Goal: Information Seeking & Learning: Understand process/instructions

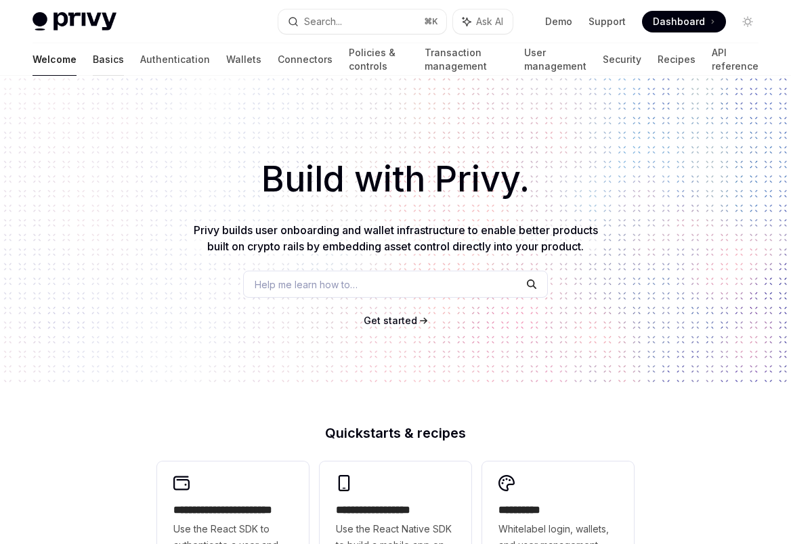
click at [93, 57] on link "Basics" at bounding box center [108, 59] width 31 height 32
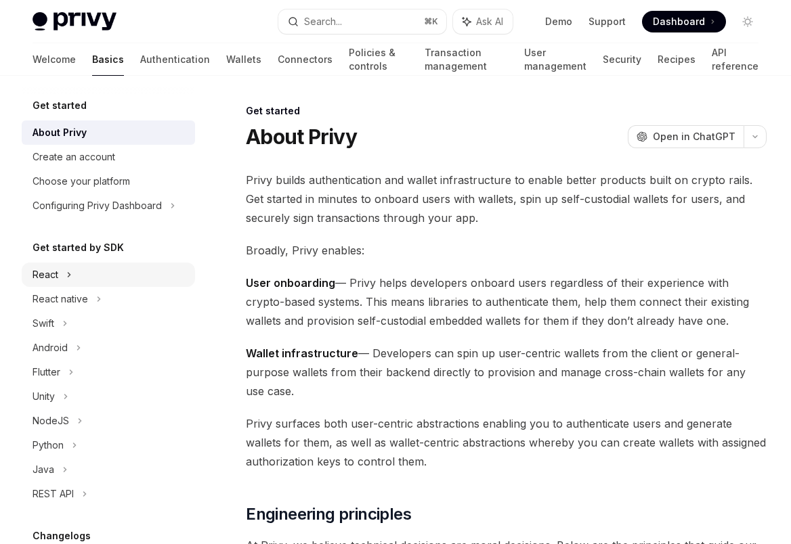
click at [53, 273] on div "React" at bounding box center [45, 275] width 26 height 16
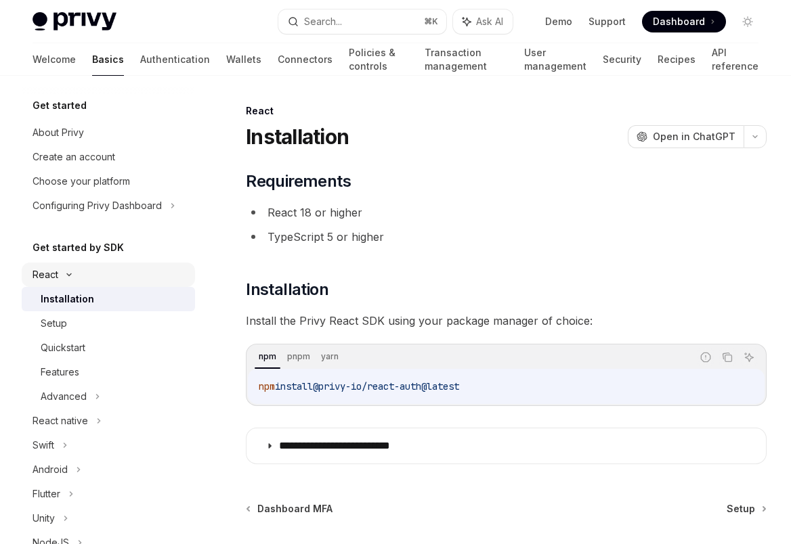
type textarea "*"
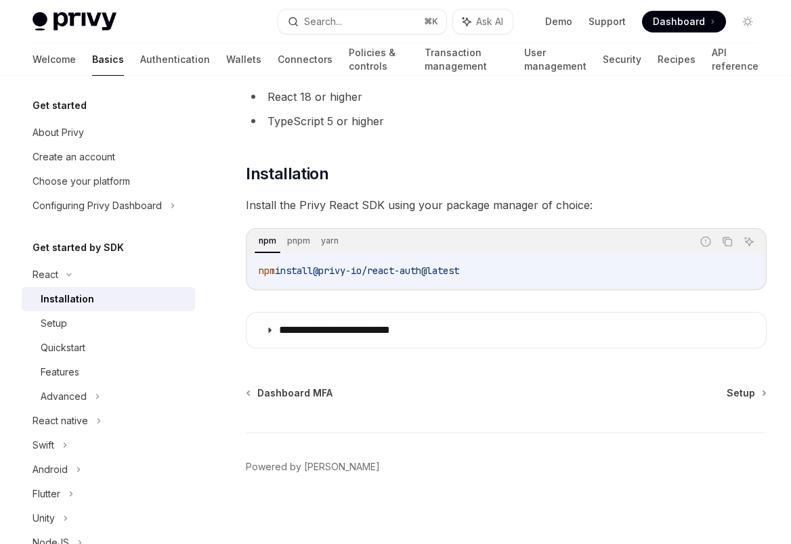
scroll to position [117, 0]
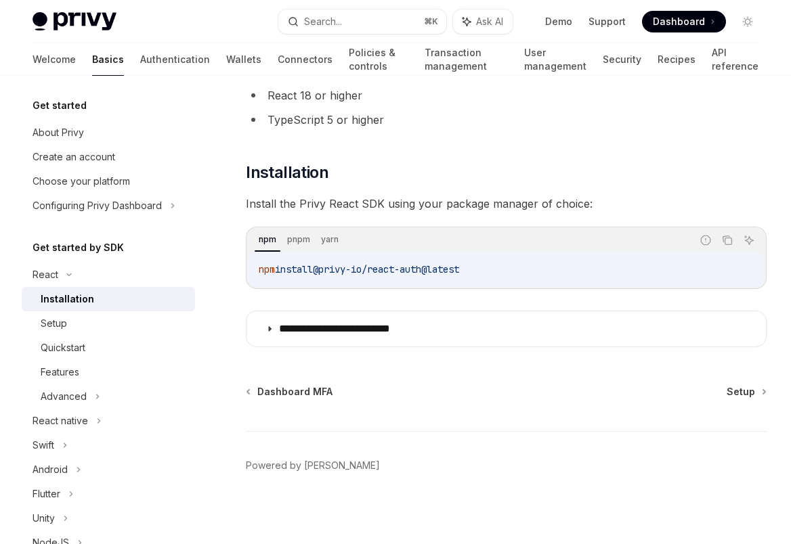
drag, startPoint x: 483, startPoint y: 269, endPoint x: 329, endPoint y: 273, distance: 154.4
click at [329, 273] on code "npm install @privy-io/react-auth@latest" at bounding box center [506, 269] width 495 height 16
copy span "@privy-io/react-auth@latest"
click at [500, 272] on code "npm install @privy-io/react-auth@latest" at bounding box center [506, 269] width 495 height 16
click at [723, 238] on icon "Copy the contents from the code block" at bounding box center [726, 239] width 7 height 6
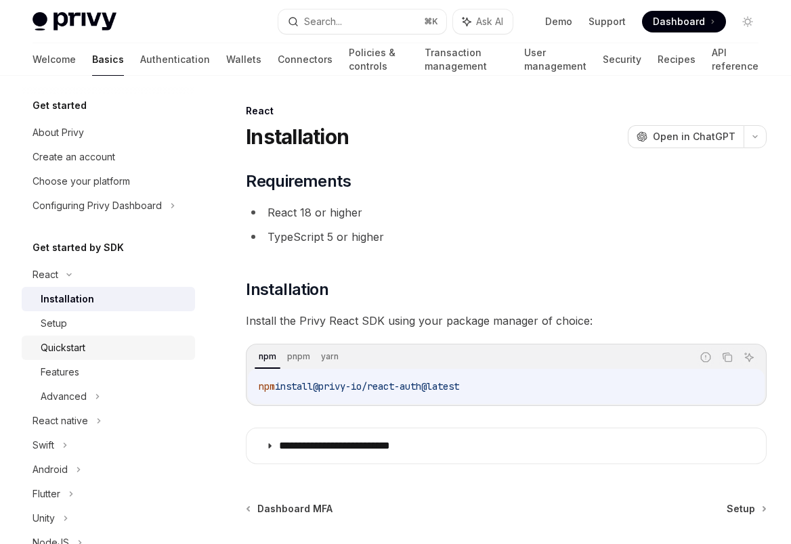
click at [72, 351] on div "Quickstart" at bounding box center [63, 348] width 45 height 16
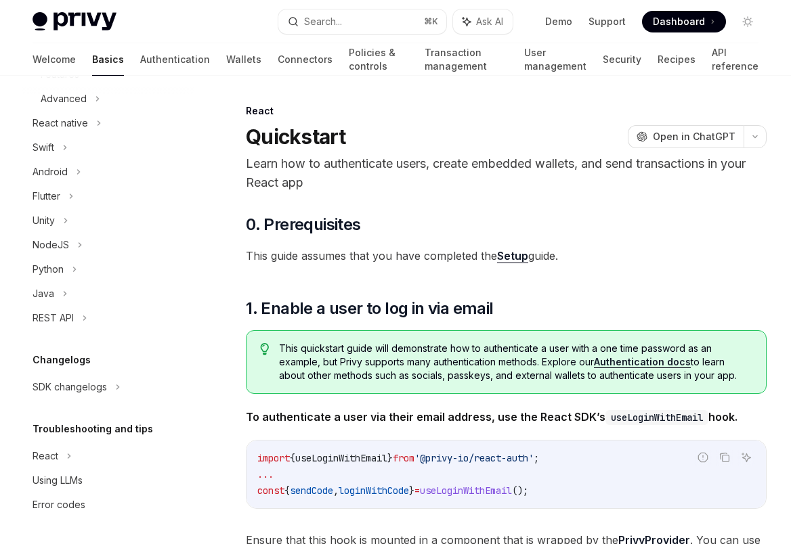
scroll to position [298, 0]
click at [63, 457] on div "React" at bounding box center [108, 456] width 173 height 24
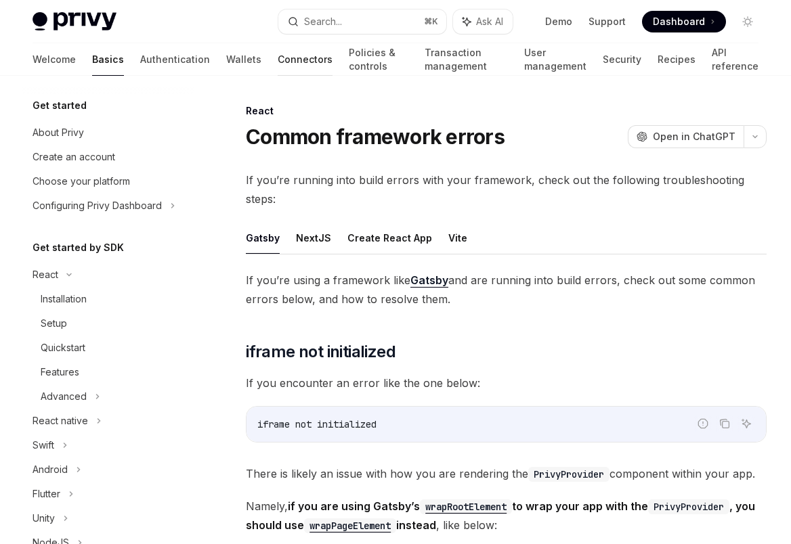
click at [278, 62] on link "Connectors" at bounding box center [305, 59] width 55 height 32
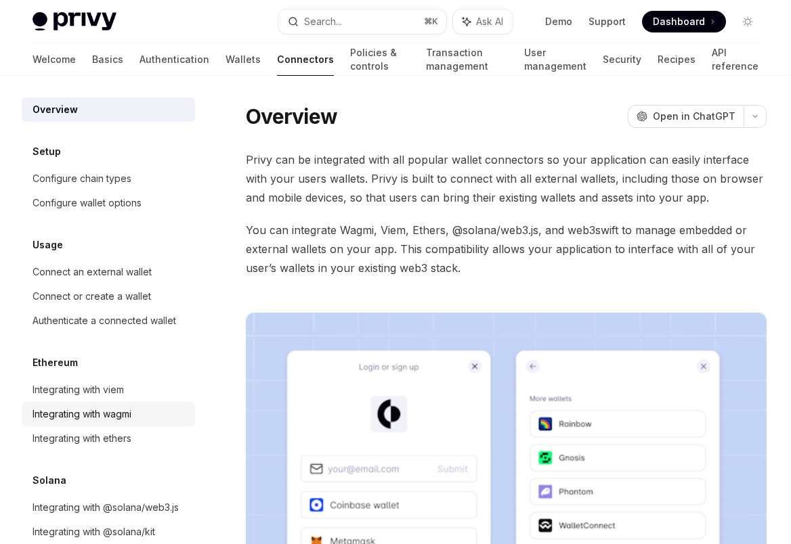
click at [121, 423] on link "Integrating with wagmi" at bounding box center [108, 414] width 173 height 24
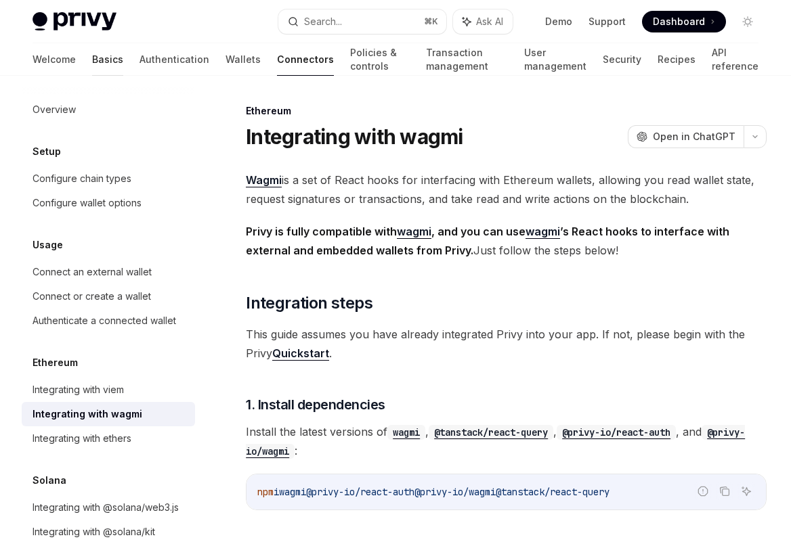
click at [92, 62] on link "Basics" at bounding box center [107, 59] width 31 height 32
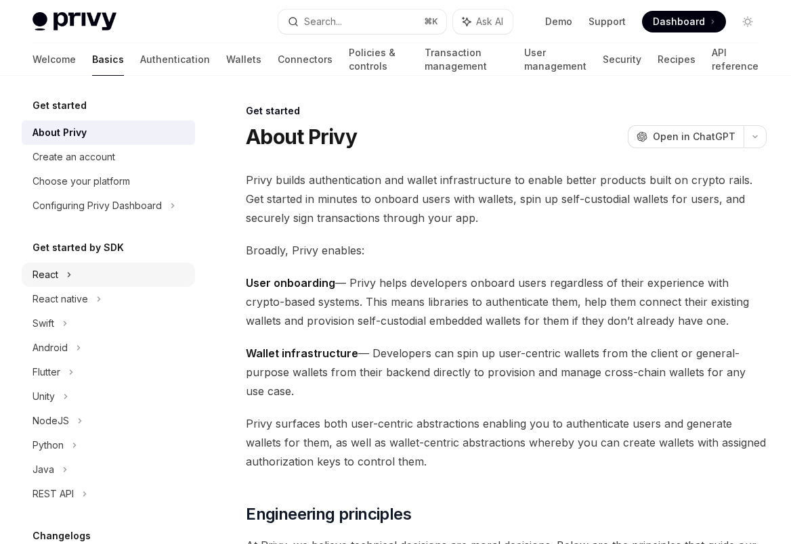
click at [48, 276] on div "React" at bounding box center [45, 275] width 26 height 16
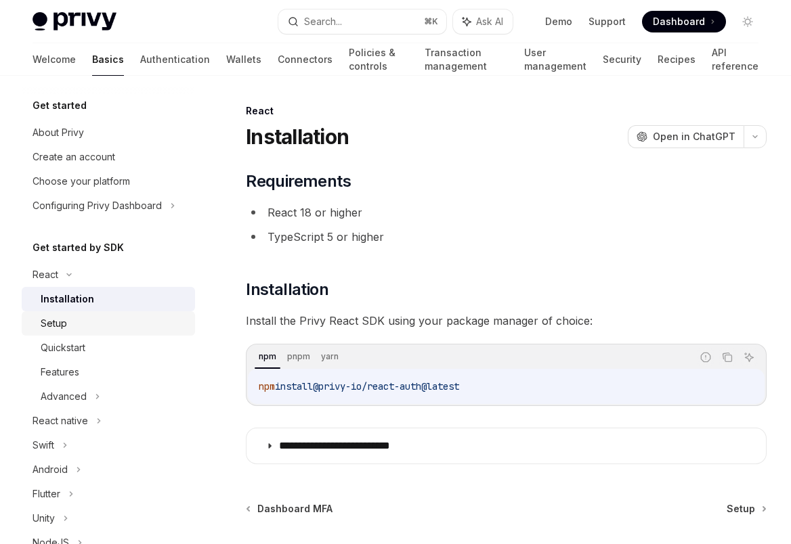
click at [56, 326] on div "Setup" at bounding box center [54, 324] width 26 height 16
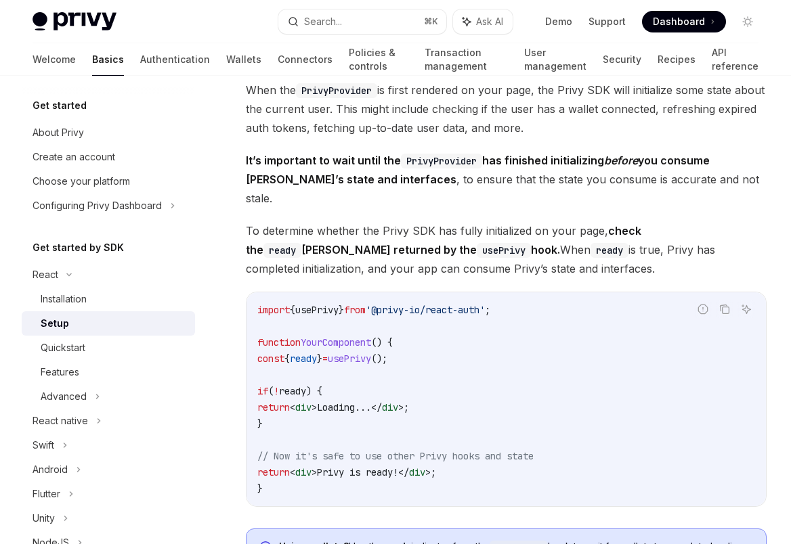
scroll to position [1330, 0]
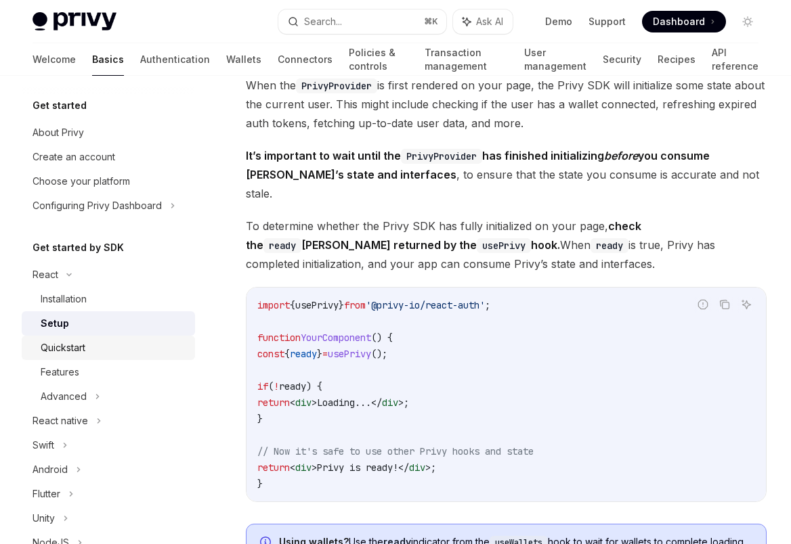
click at [70, 347] on div "Quickstart" at bounding box center [63, 348] width 45 height 16
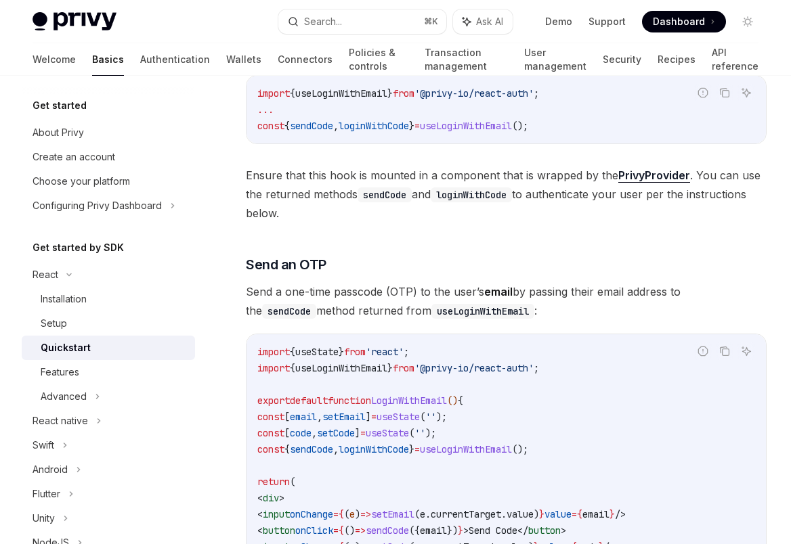
scroll to position [366, 0]
click at [87, 301] on div "Installation" at bounding box center [64, 299] width 46 height 16
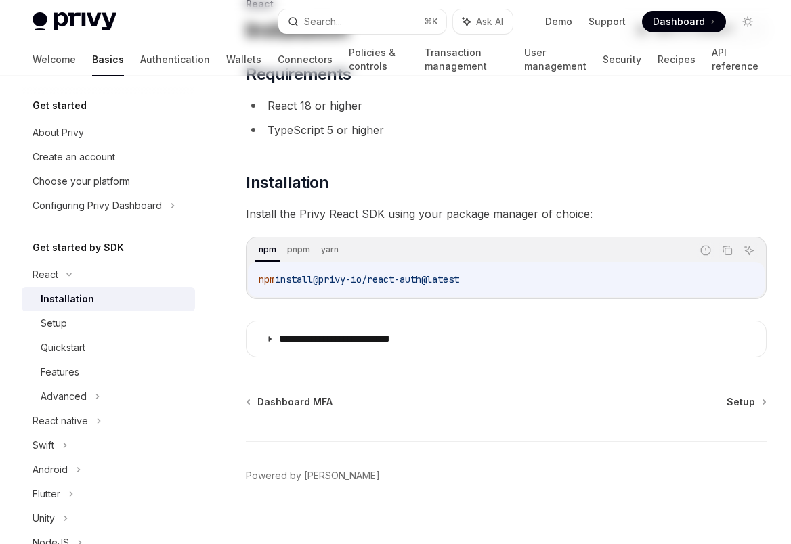
scroll to position [121, 0]
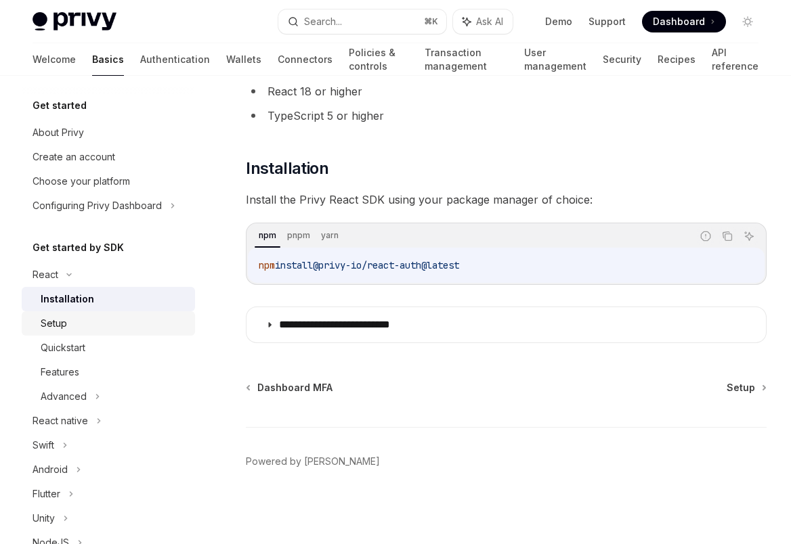
click at [76, 321] on div "Setup" at bounding box center [114, 324] width 146 height 16
type textarea "*"
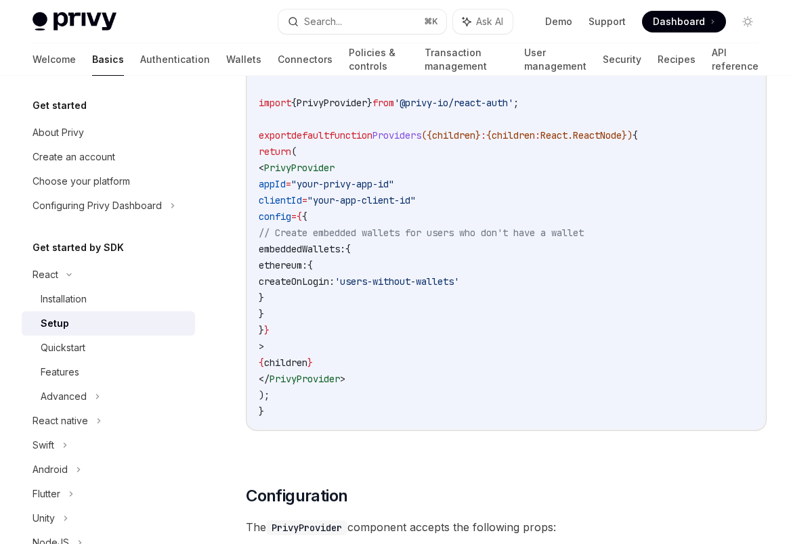
scroll to position [534, 0]
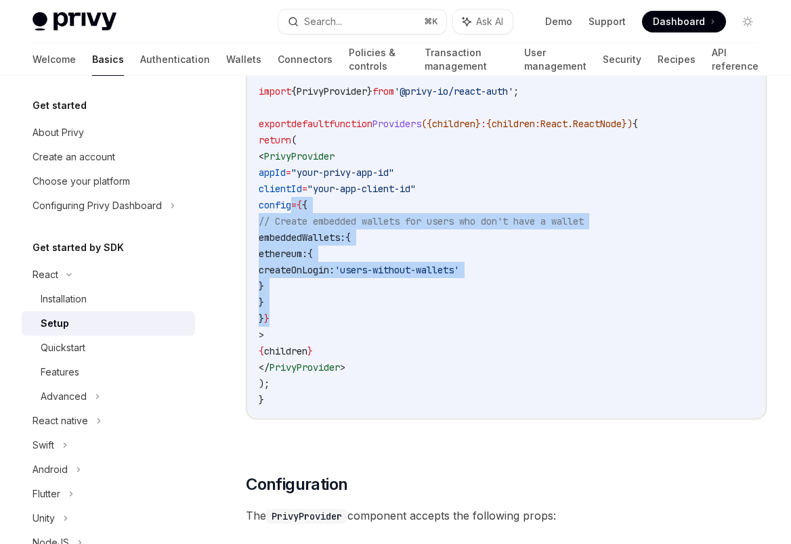
drag, startPoint x: 292, startPoint y: 203, endPoint x: 322, endPoint y: 315, distance: 115.6
click at [322, 315] on code "'use client' ; import { PrivyProvider } from '@privy-io/react-auth' ; export de…" at bounding box center [506, 229] width 495 height 357
copy code "config = { { // Create embedded wallets for users who don't have a wallet embed…"
